Goal: Contribute content

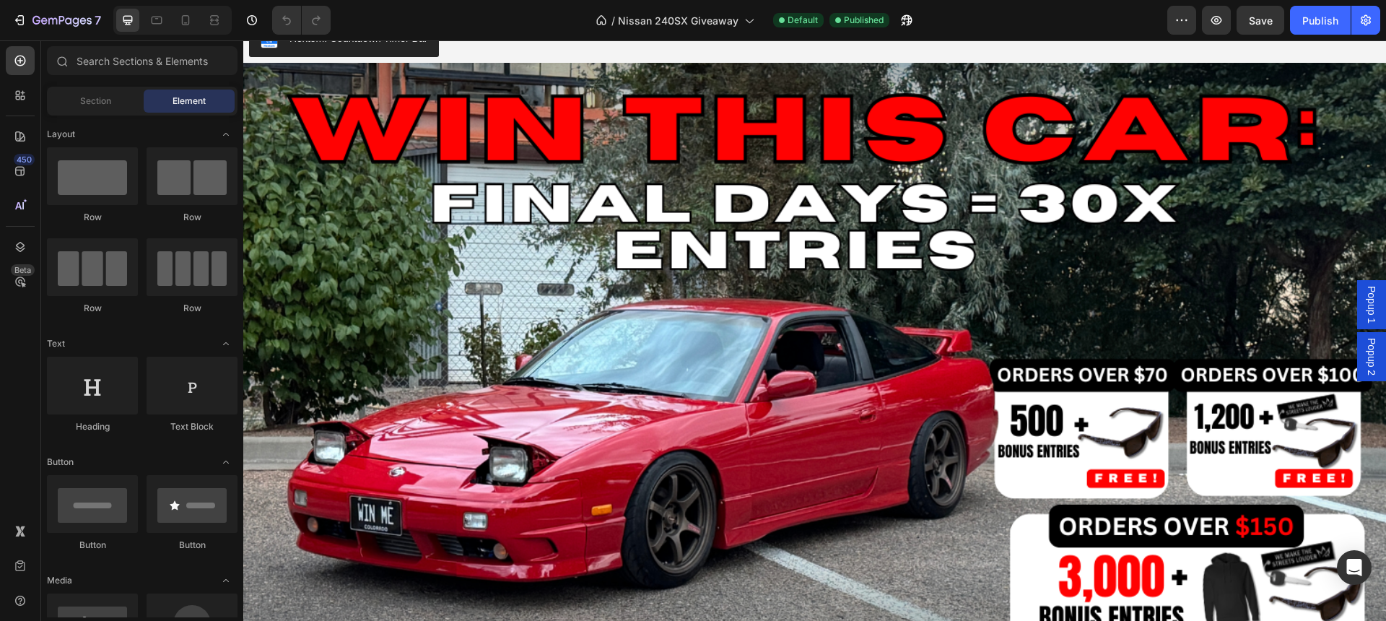
scroll to position [58, 0]
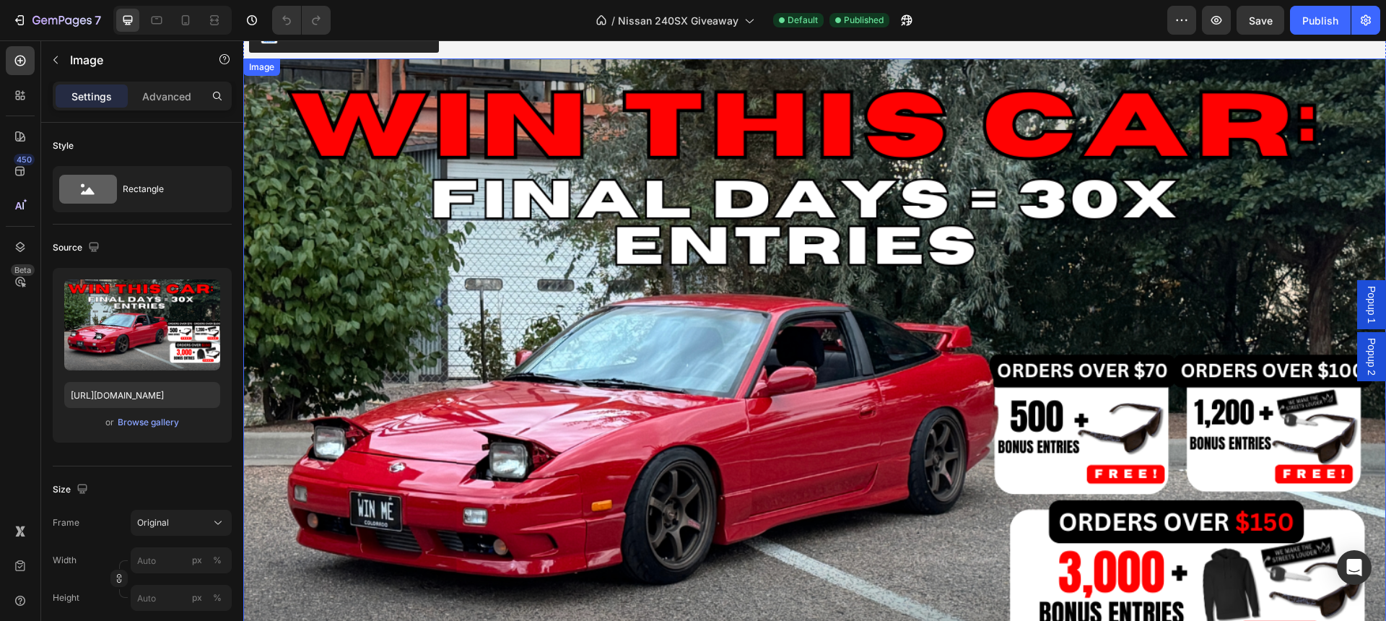
click at [565, 444] on img at bounding box center [814, 379] width 1143 height 643
click at [129, 422] on div "Browse gallery" at bounding box center [148, 422] width 61 height 13
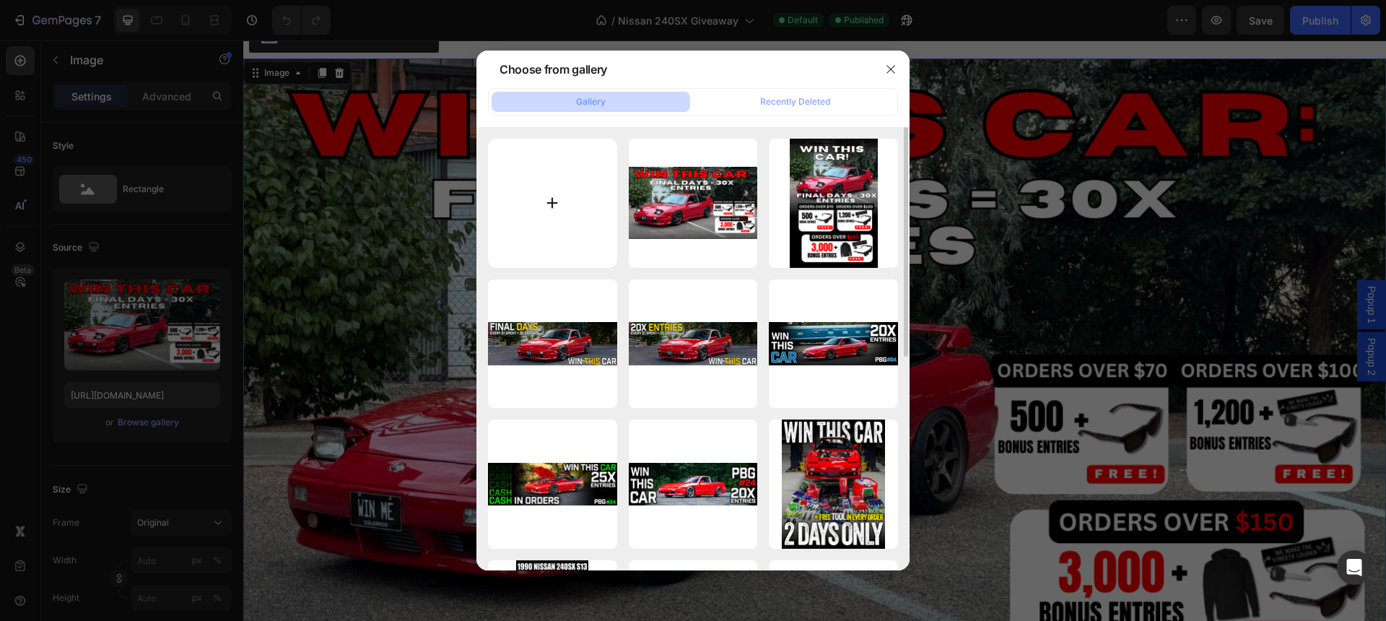
click at [567, 191] on input "file" at bounding box center [552, 203] width 129 height 129
type input "C:\fakepath\FINAL DAYS LANDING BUNDLES.jpg"
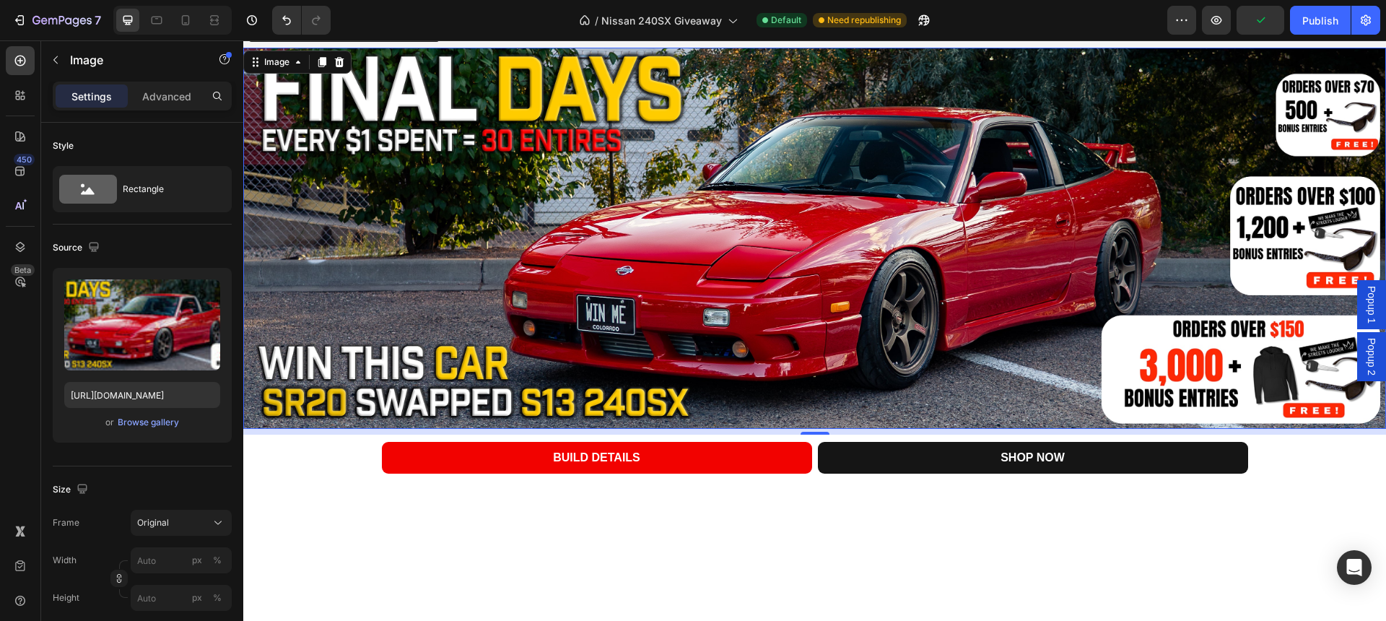
scroll to position [0, 0]
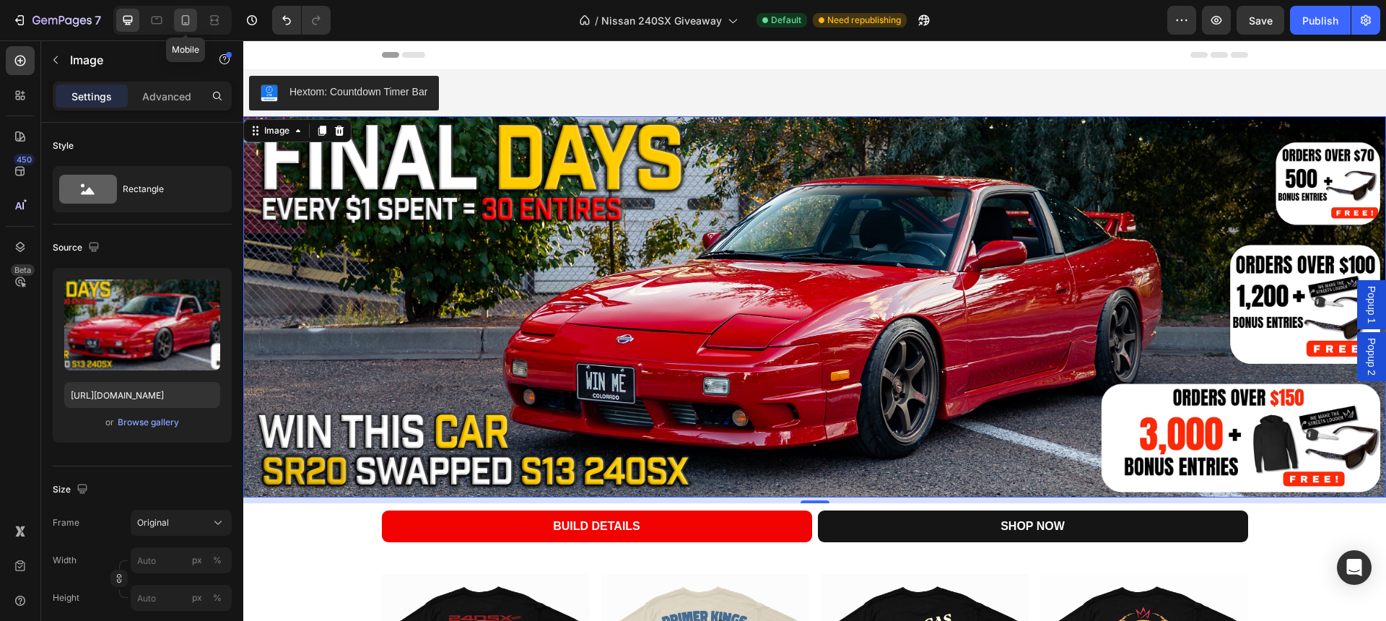
click at [183, 15] on icon at bounding box center [185, 20] width 14 height 14
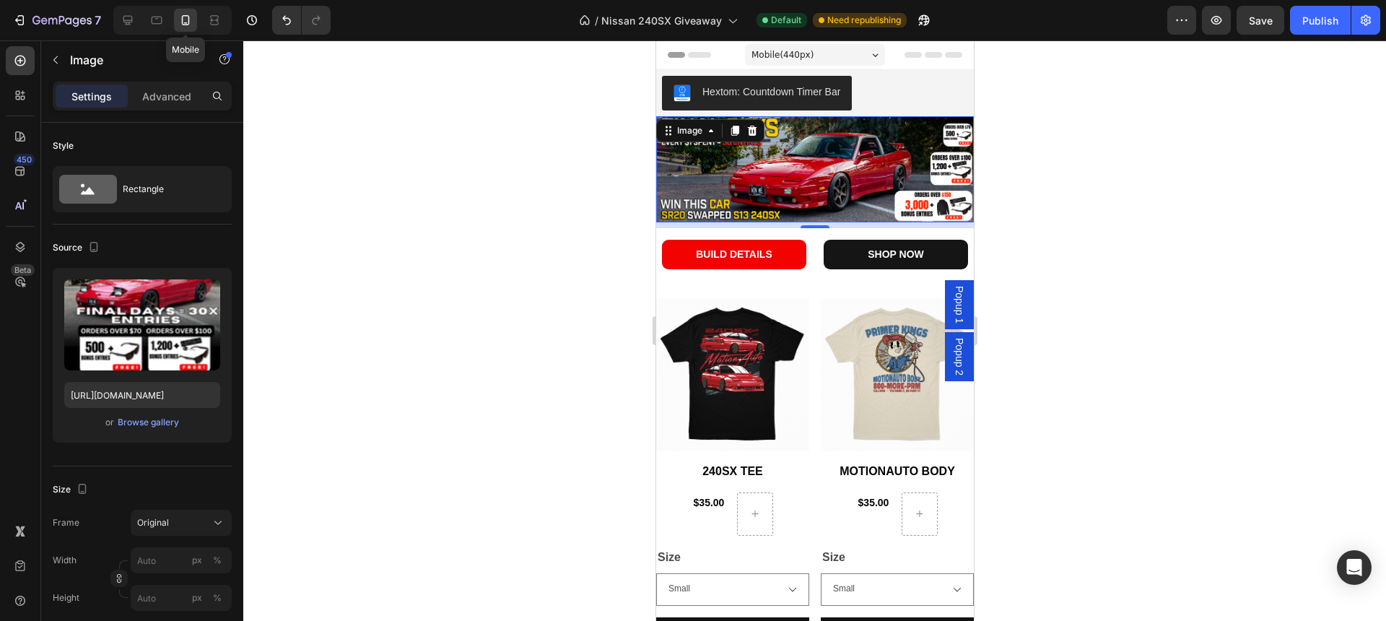
scroll to position [25, 0]
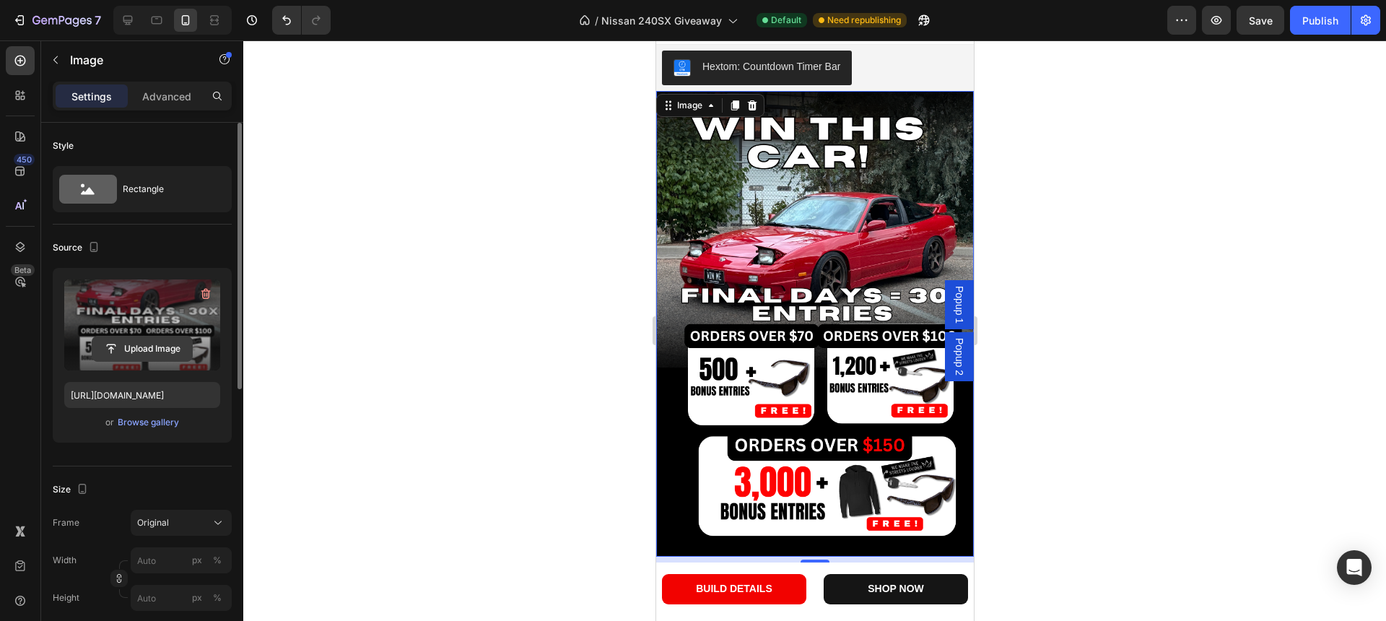
click at [146, 356] on input "file" at bounding box center [142, 348] width 100 height 25
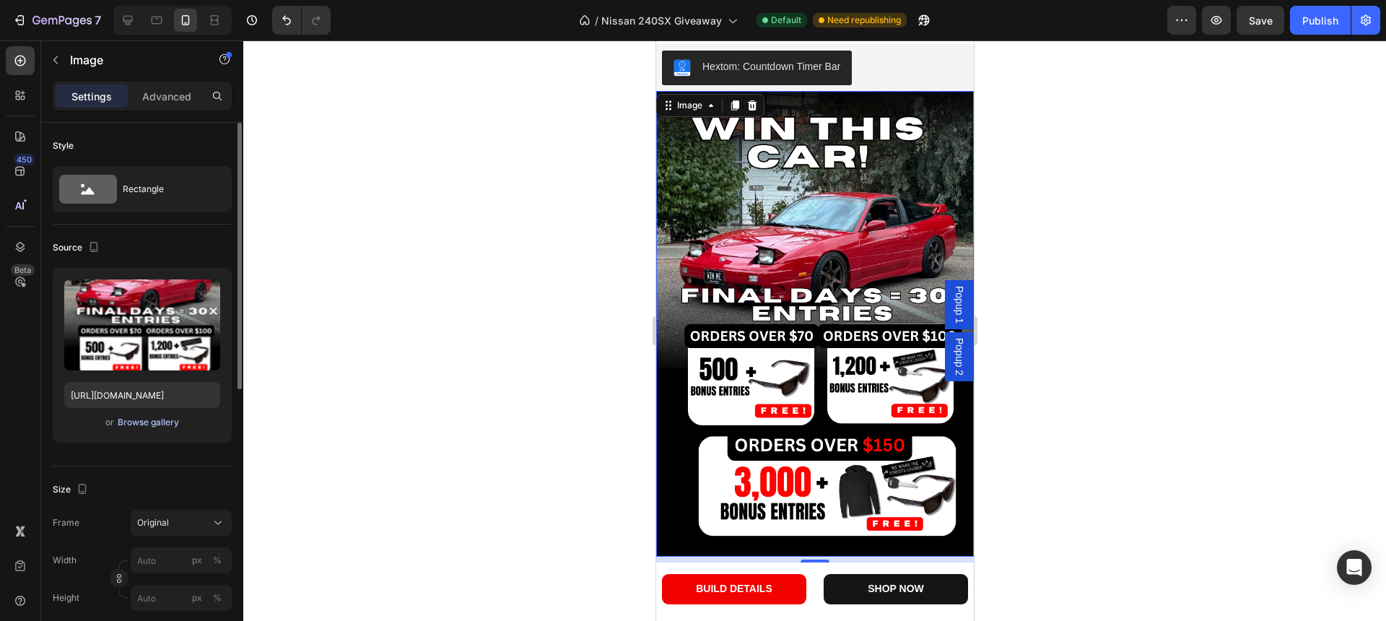
click at [140, 423] on div "Browse gallery" at bounding box center [148, 422] width 61 height 13
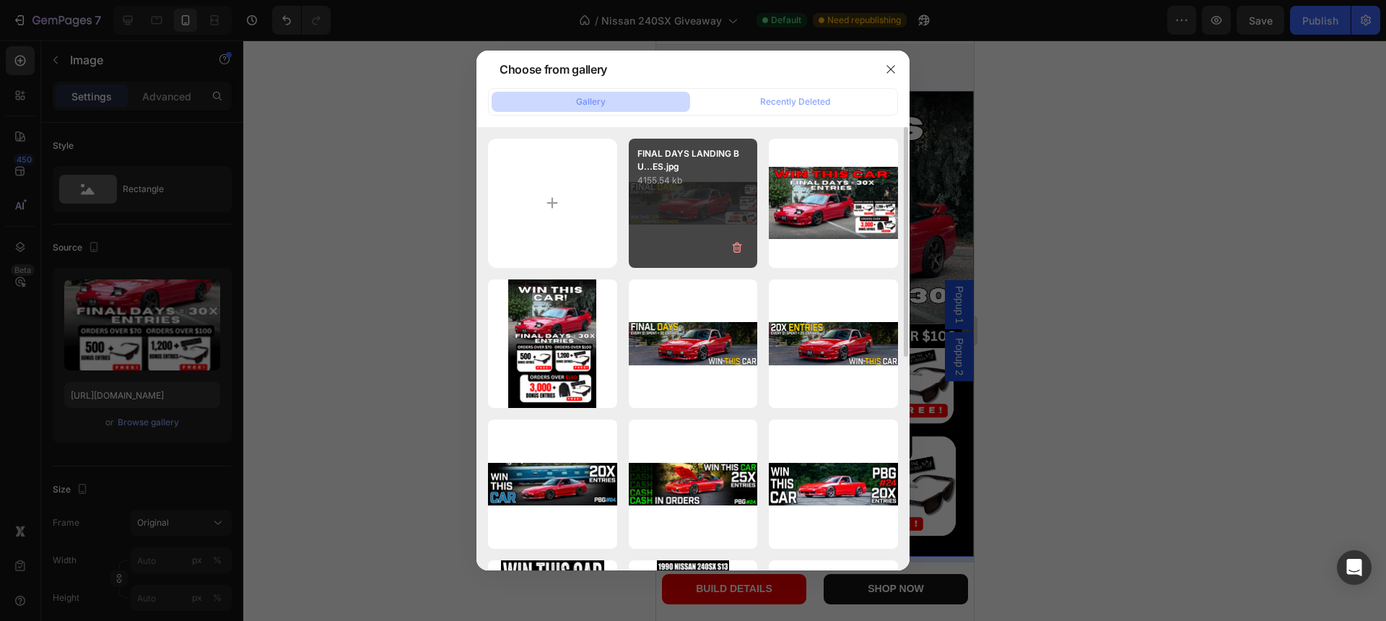
click at [660, 222] on div "FINAL DAYS LANDING BU...ES.jpg 4155.54 kb" at bounding box center [693, 203] width 129 height 129
type input "[URL][DOMAIN_NAME]"
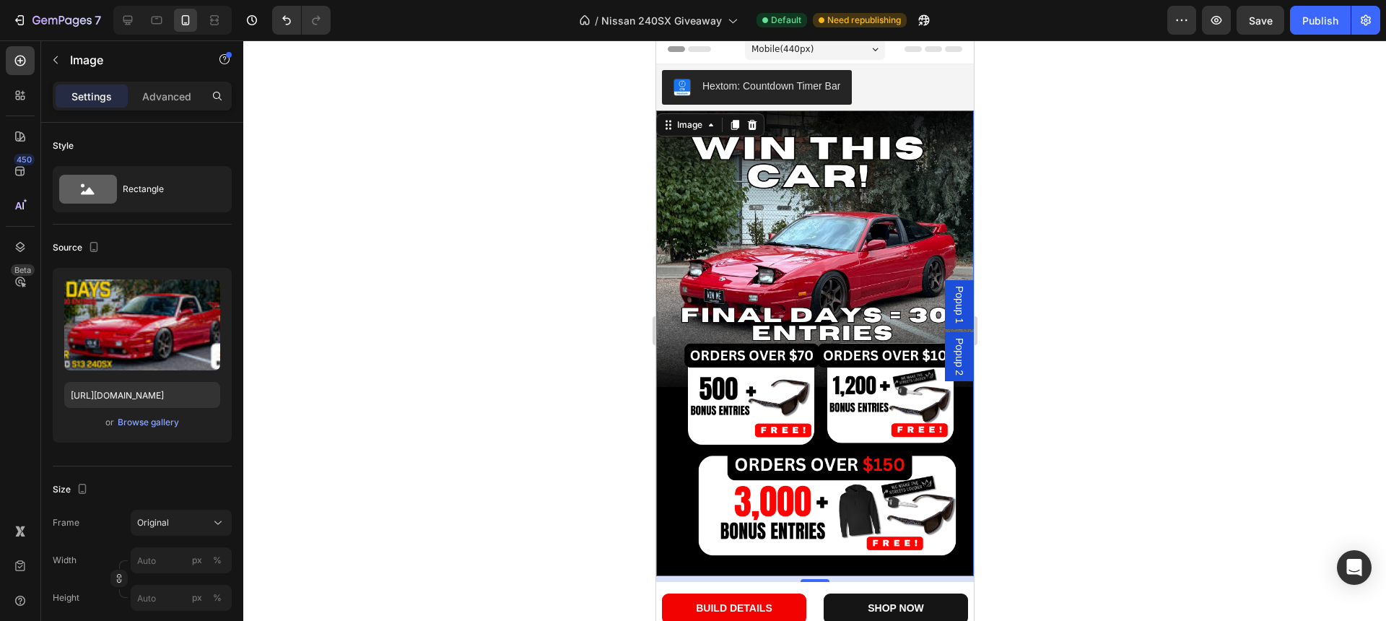
scroll to position [0, 0]
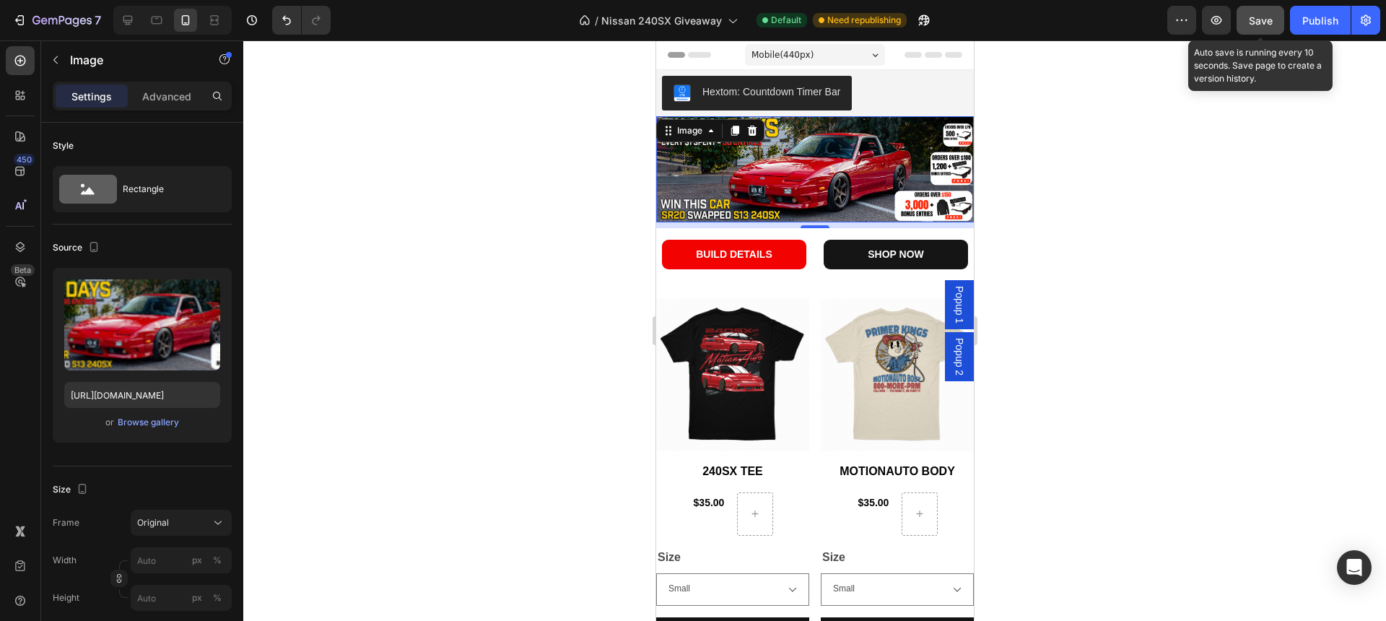
click at [1267, 30] on button "Save" at bounding box center [1261, 20] width 48 height 29
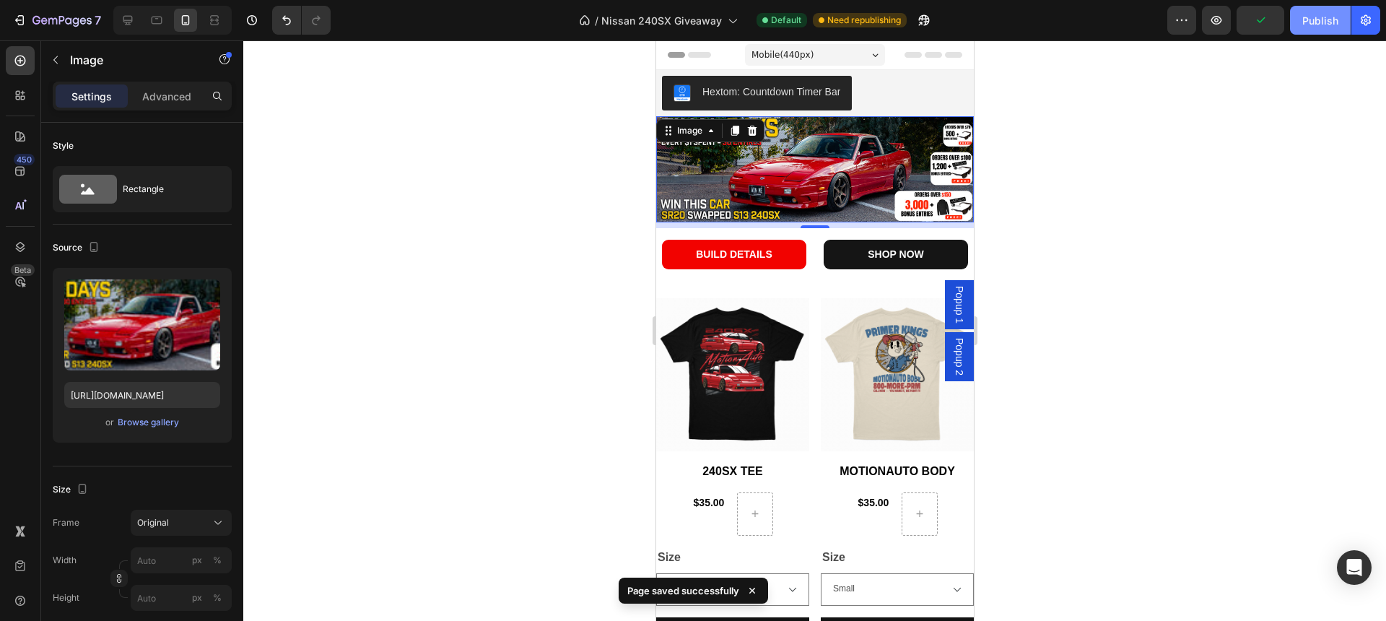
click at [1307, 30] on button "Publish" at bounding box center [1320, 20] width 61 height 29
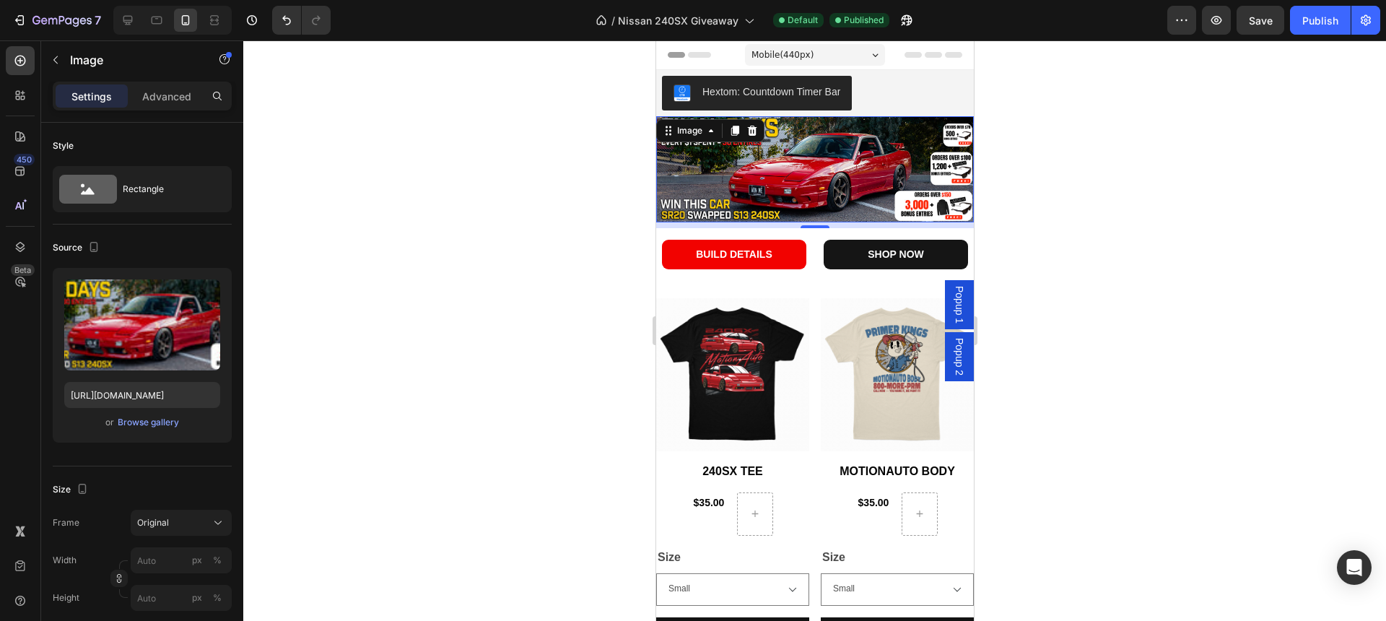
click at [593, 208] on div at bounding box center [814, 330] width 1143 height 581
